Goal: Use online tool/utility: Utilize a website feature to perform a specific function

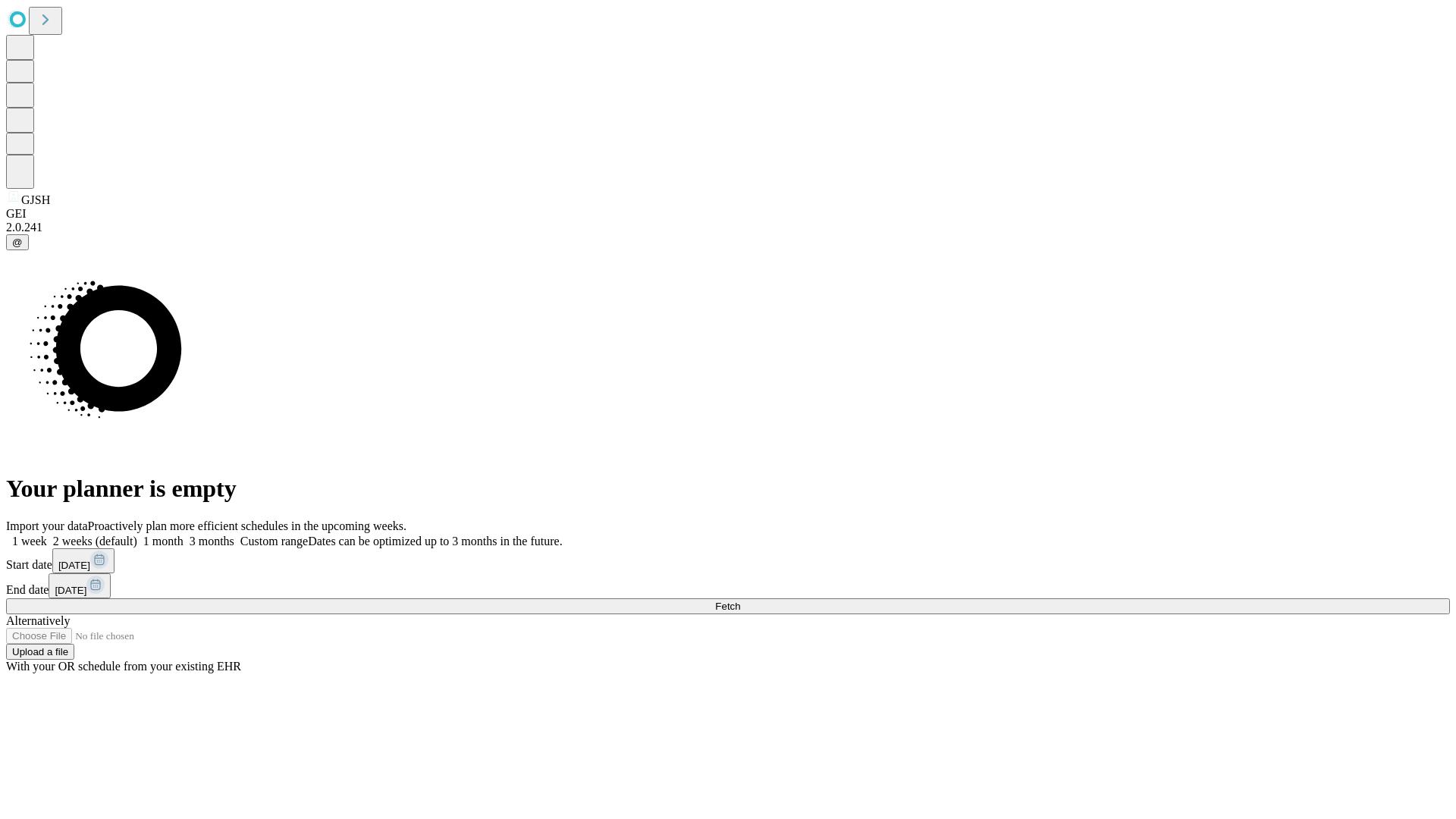
click at [741, 601] on span "Fetch" at bounding box center [728, 607] width 25 height 11
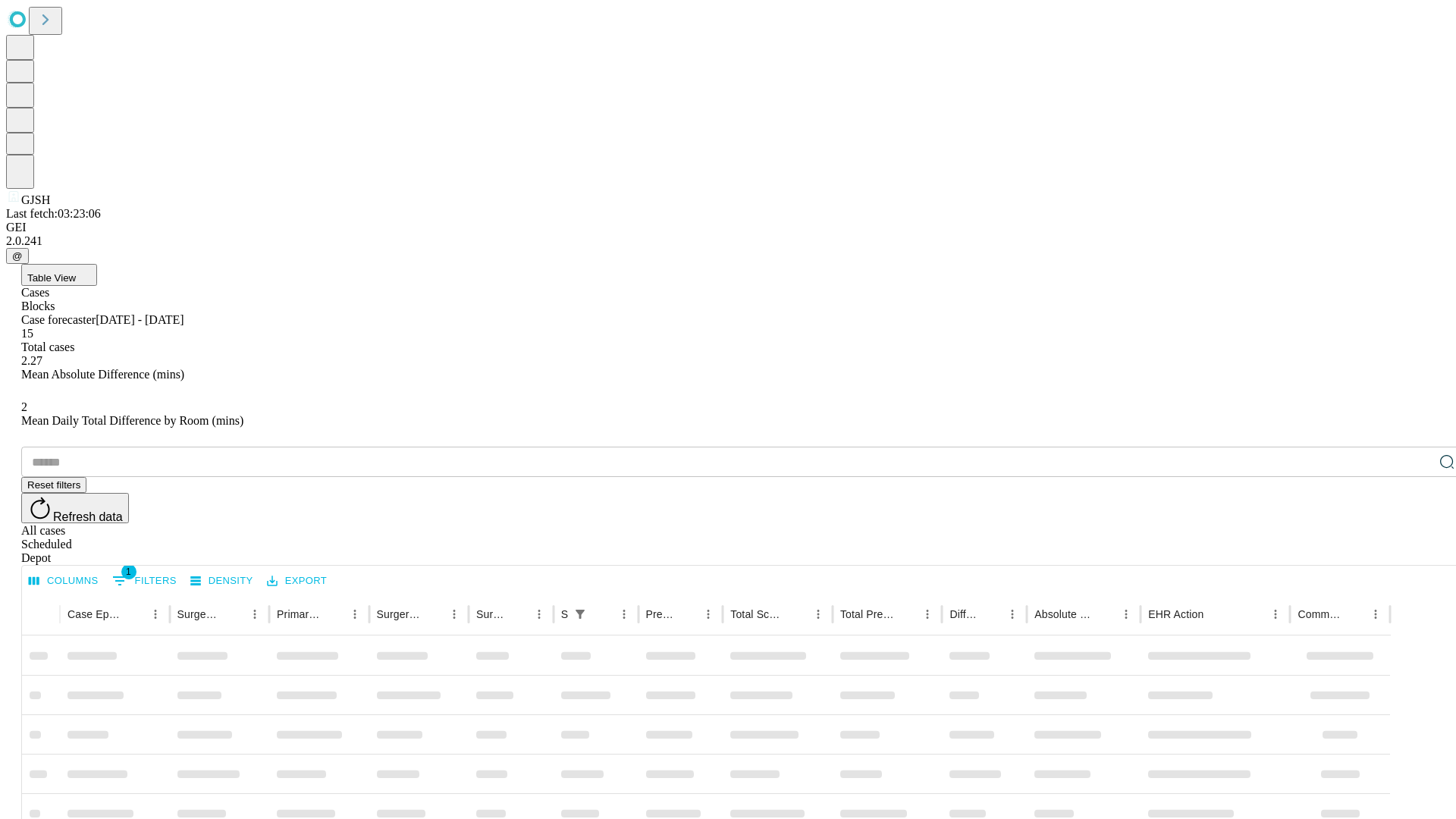
click at [76, 273] on span "Table View" at bounding box center [52, 278] width 48 height 11
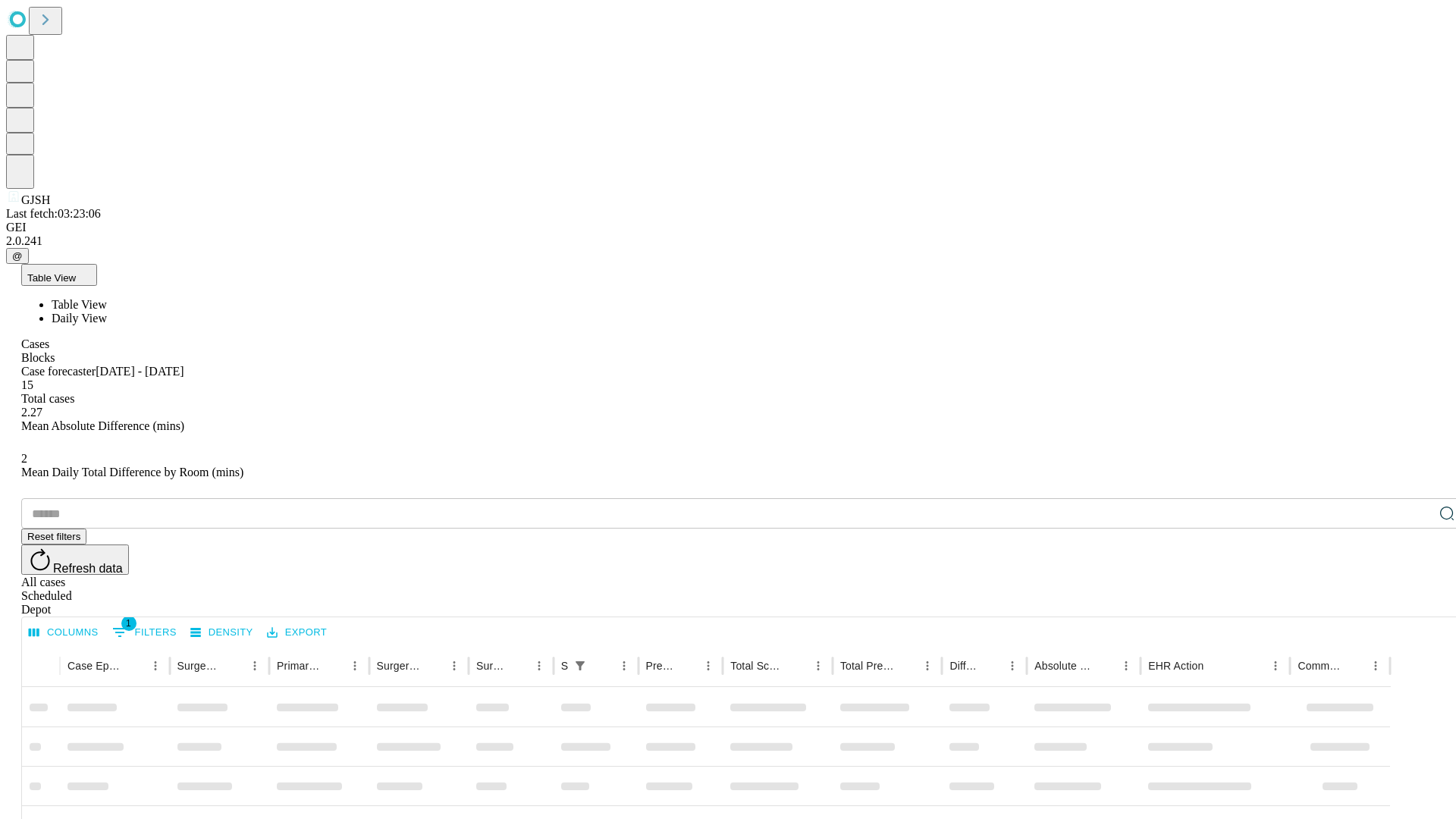
click at [107, 311] on span "Daily View" at bounding box center [79, 318] width 56 height 13
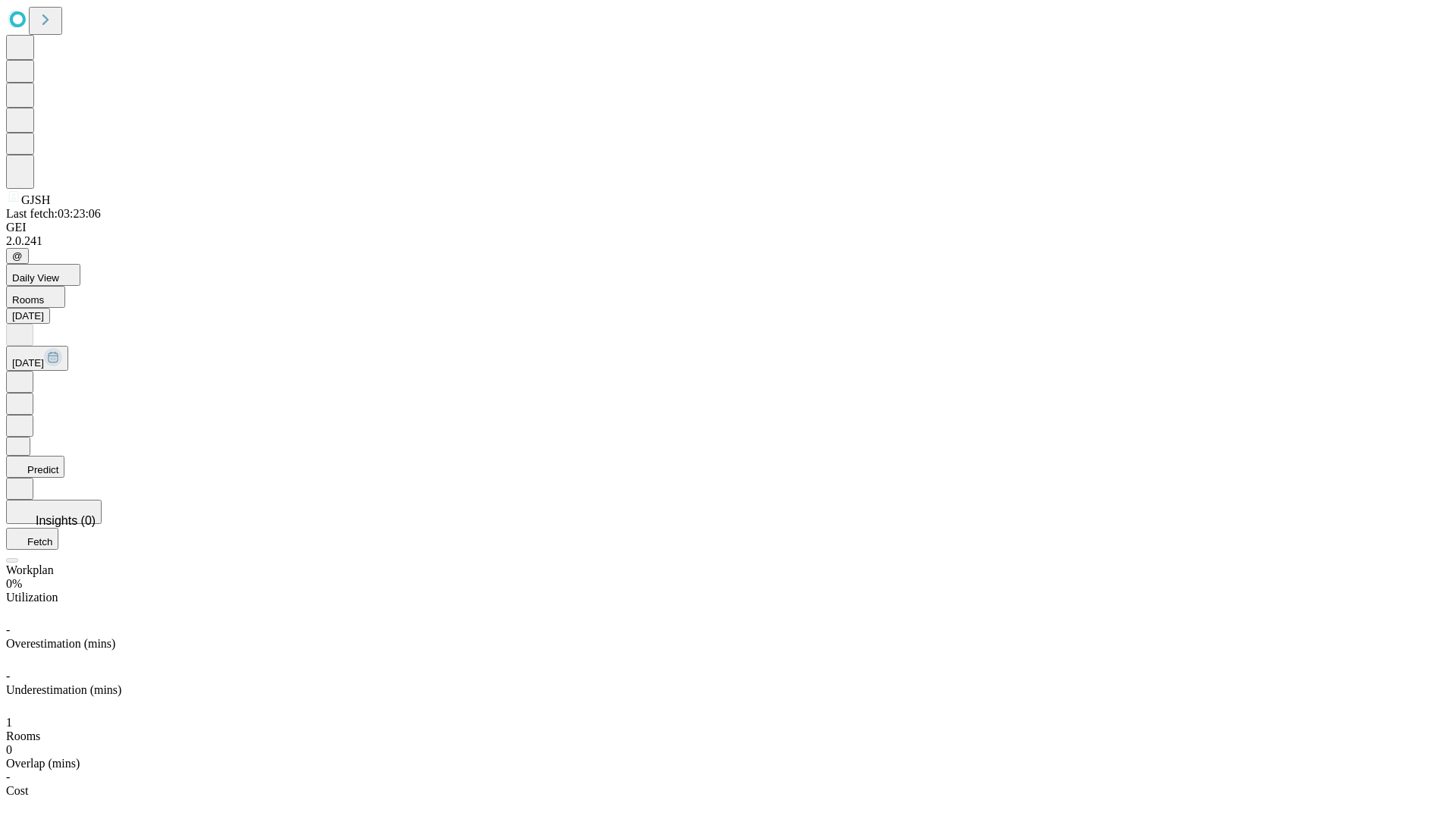
click at [65, 456] on button "Predict" at bounding box center [35, 466] width 58 height 22
